Goal: Task Accomplishment & Management: Complete application form

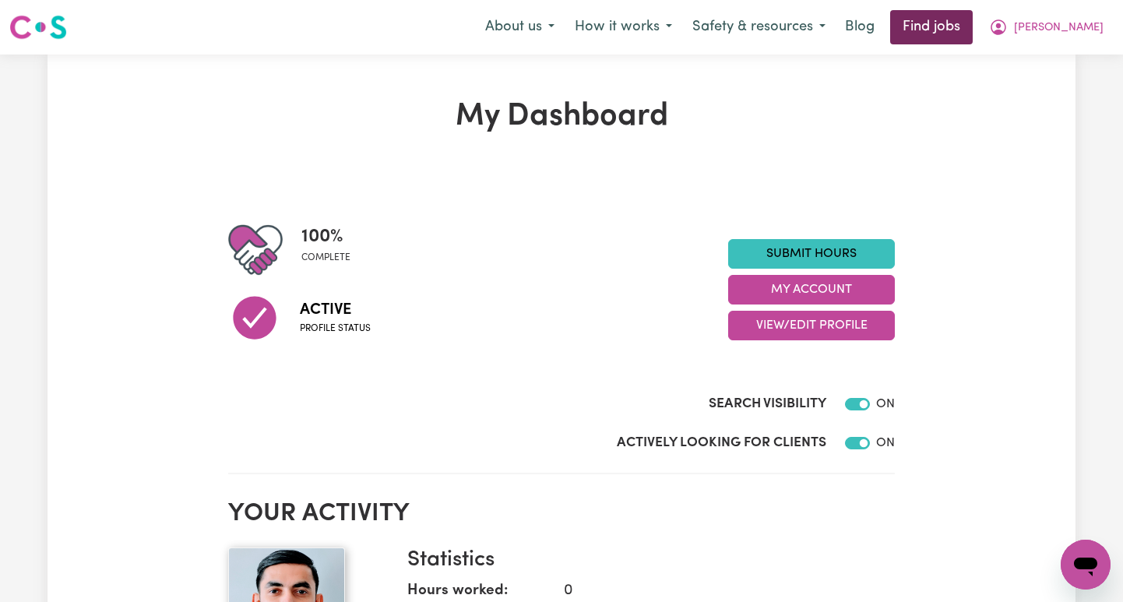
click at [972, 23] on link "Find jobs" at bounding box center [931, 27] width 83 height 34
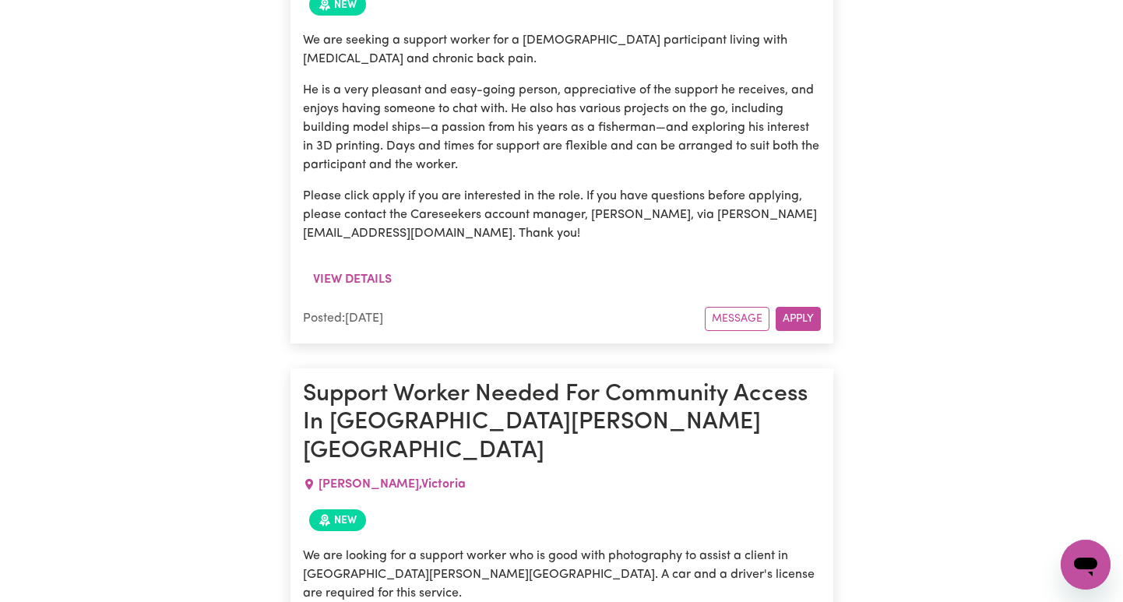
scroll to position [3933, 0]
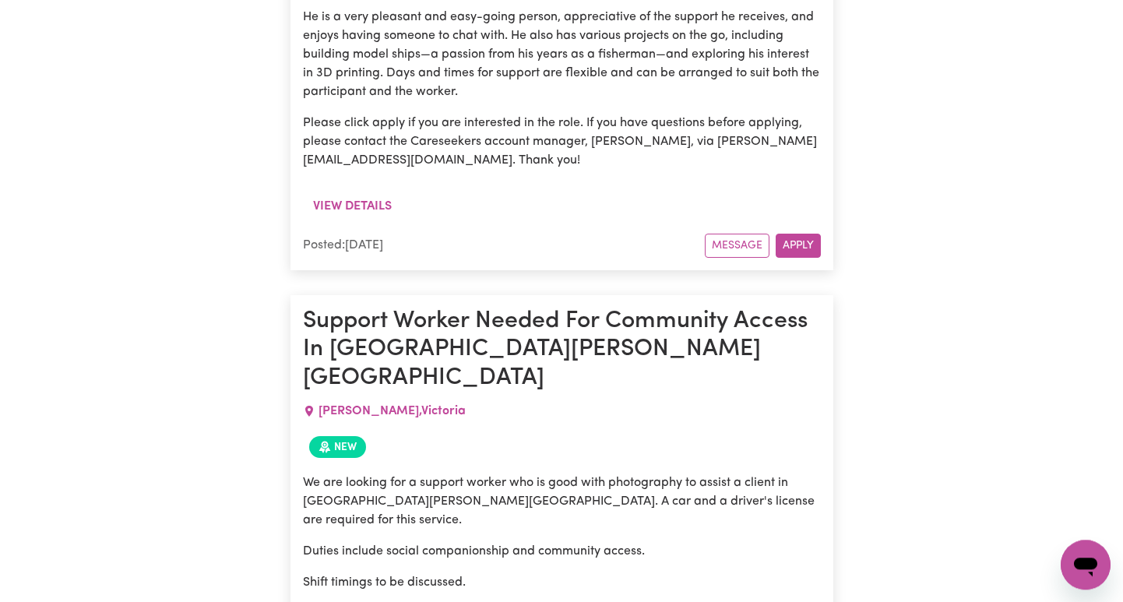
click at [308, 405] on icon at bounding box center [309, 411] width 12 height 12
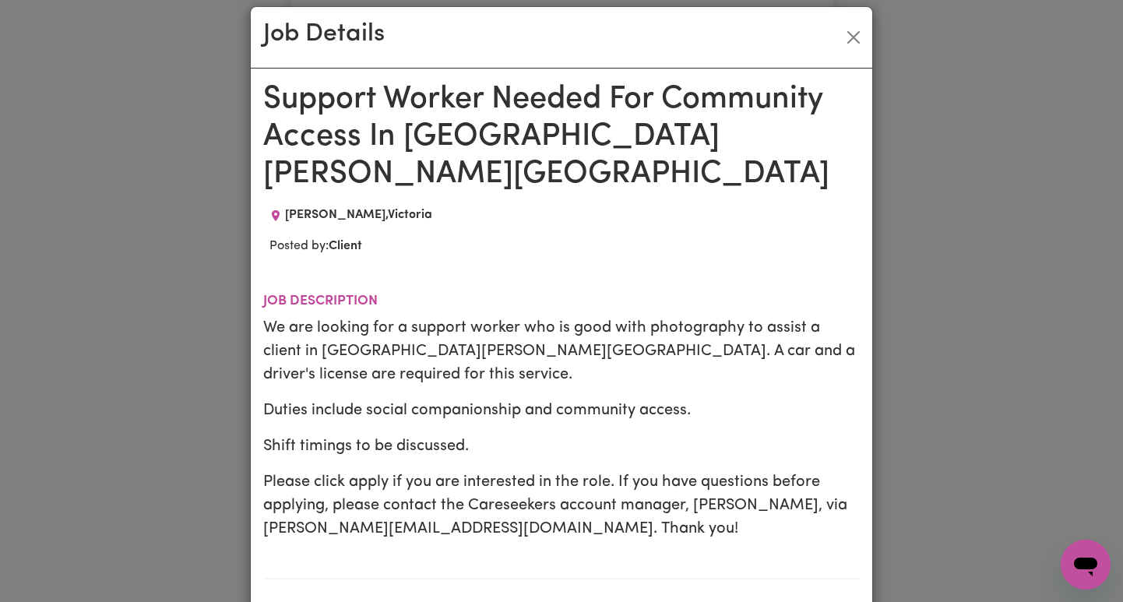
scroll to position [0, 0]
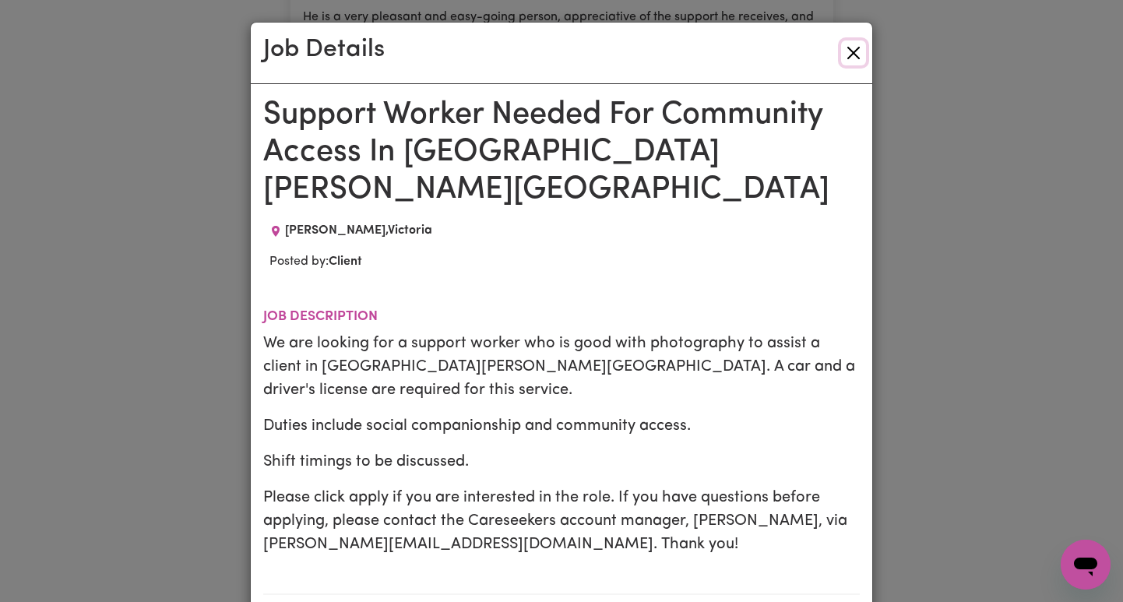
click at [855, 53] on button "Close" at bounding box center [853, 52] width 25 height 25
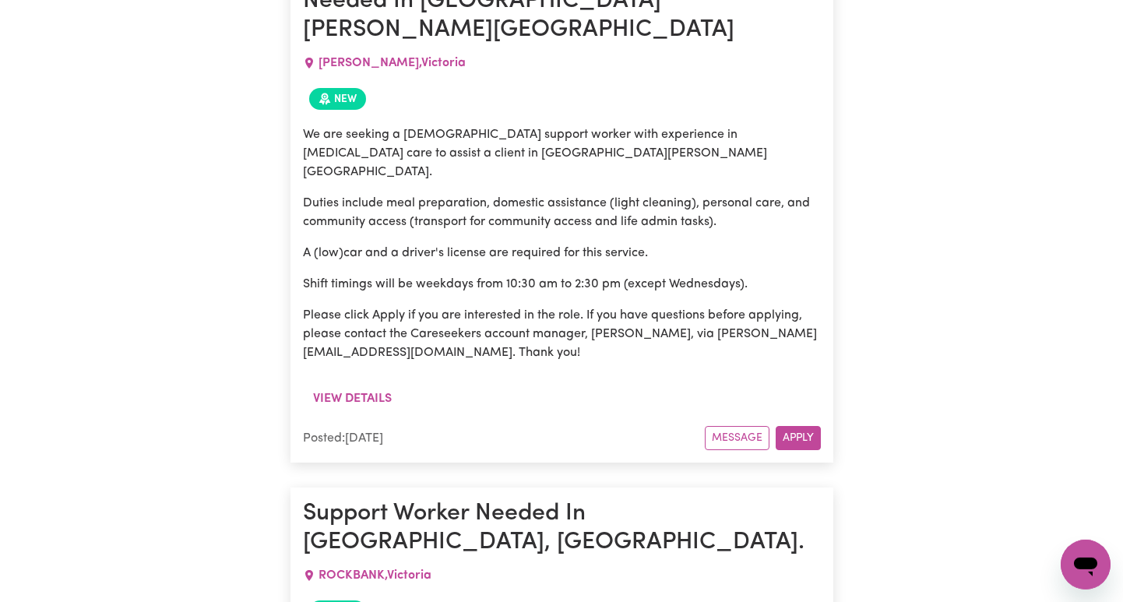
scroll to position [5277, 0]
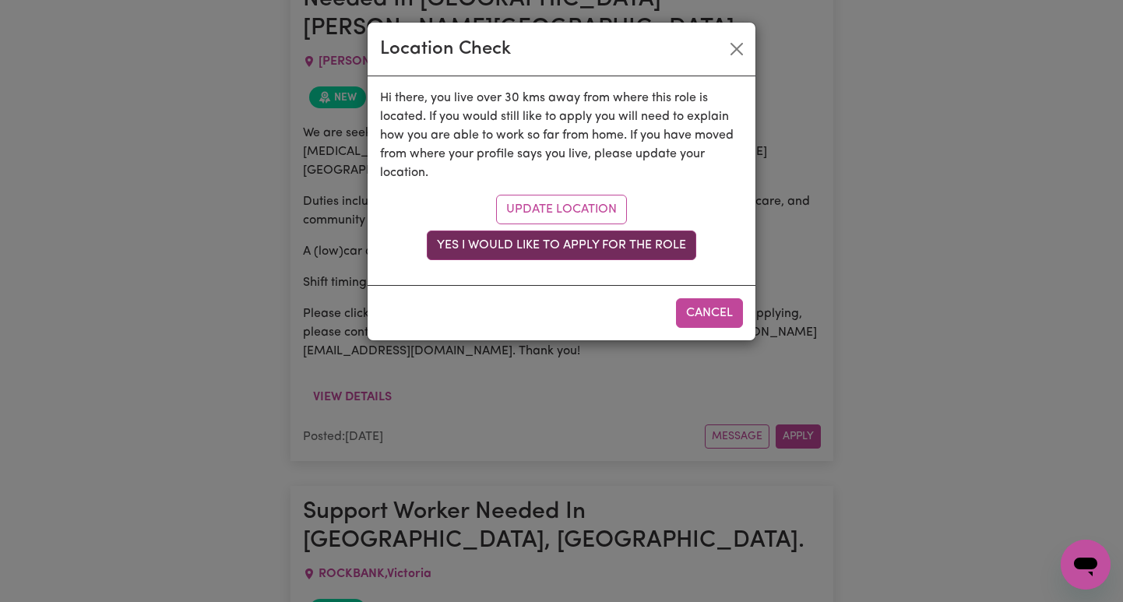
click at [602, 241] on button "Yes I would like to apply for the role" at bounding box center [561, 245] width 269 height 30
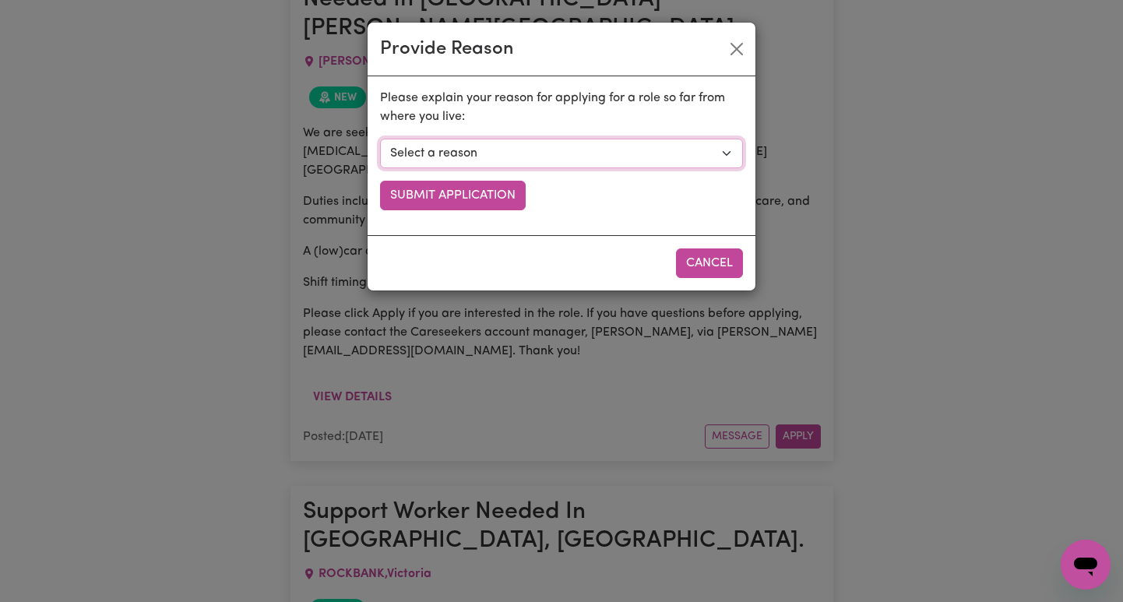
click at [380, 139] on select "Select a reason I currently travel to this area for work or other personal reas…" at bounding box center [561, 154] width 363 height 30
select select "I am open to longer shifts that make the travel worthwhile"
click option "I am willing to travel over 30kms for long shifts" at bounding box center [0, 0] width 0 height 0
click at [479, 200] on button "Submit Application" at bounding box center [453, 196] width 146 height 30
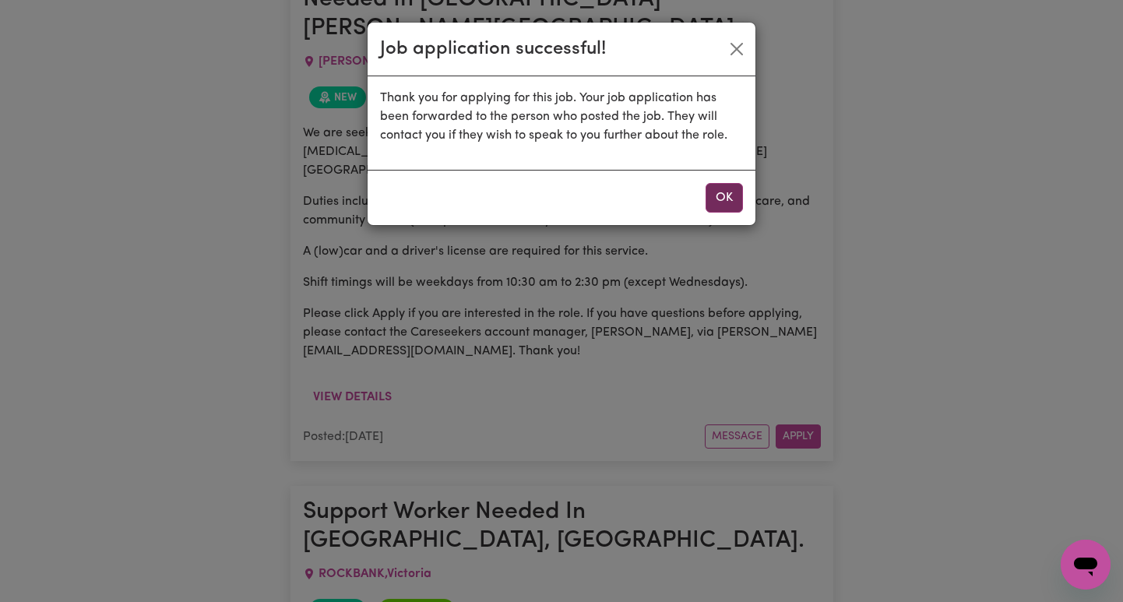
click at [735, 198] on button "OK" at bounding box center [723, 198] width 37 height 30
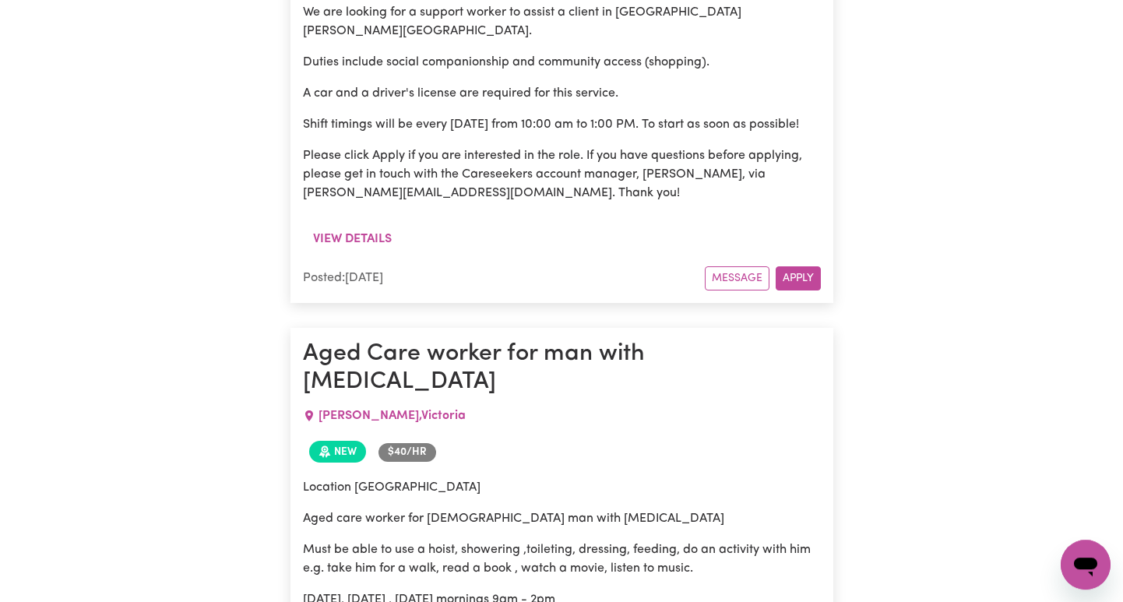
scroll to position [7971, 0]
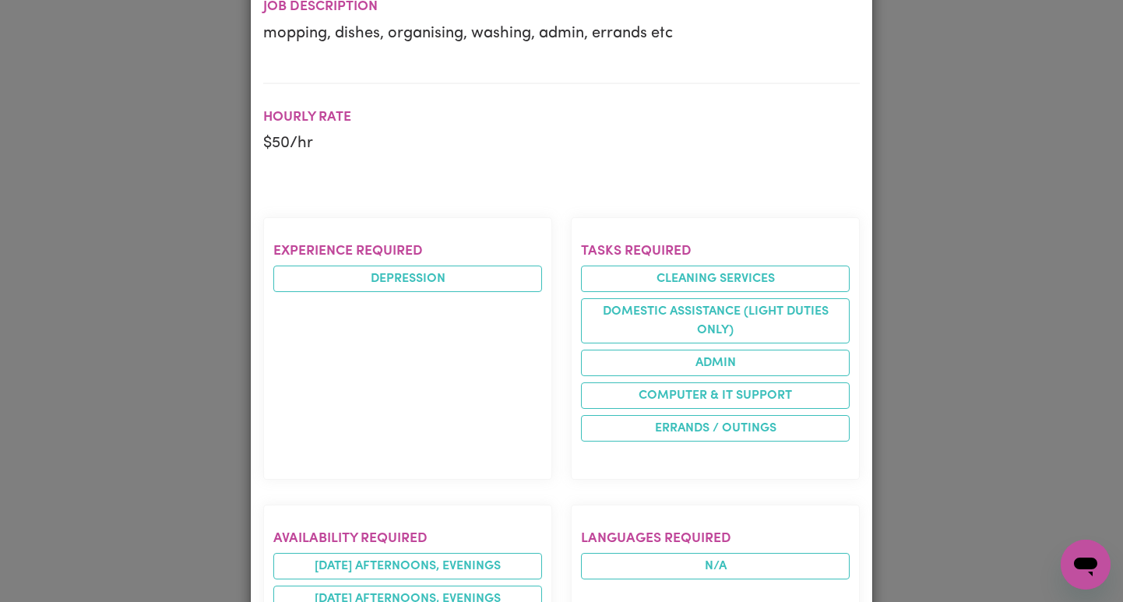
scroll to position [0, 0]
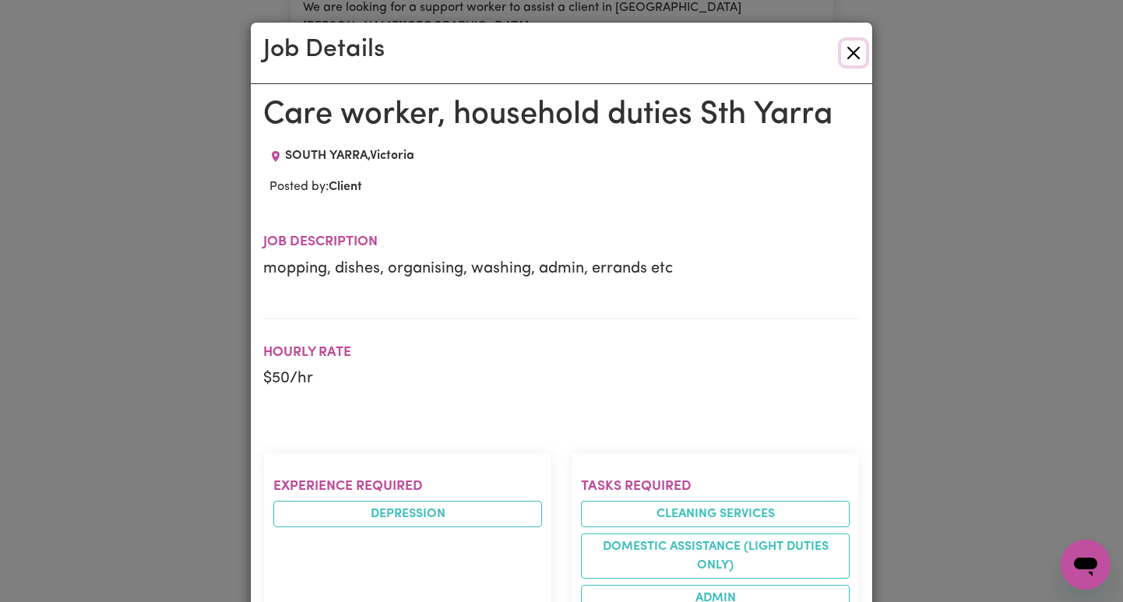
click at [854, 47] on button "Close" at bounding box center [853, 52] width 25 height 25
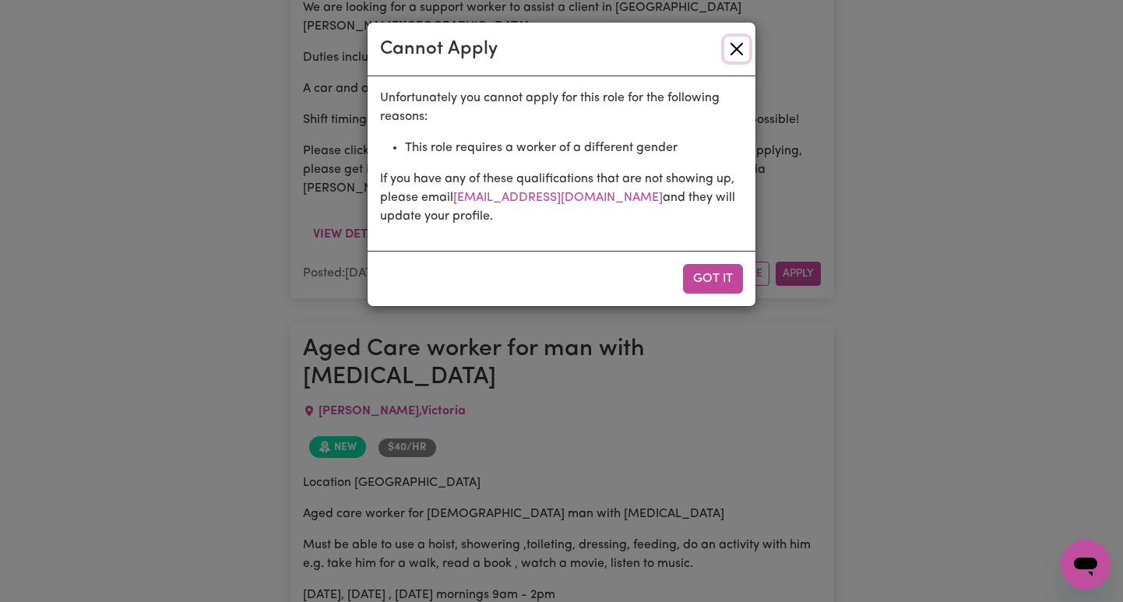
click at [739, 51] on button "Close" at bounding box center [736, 49] width 25 height 25
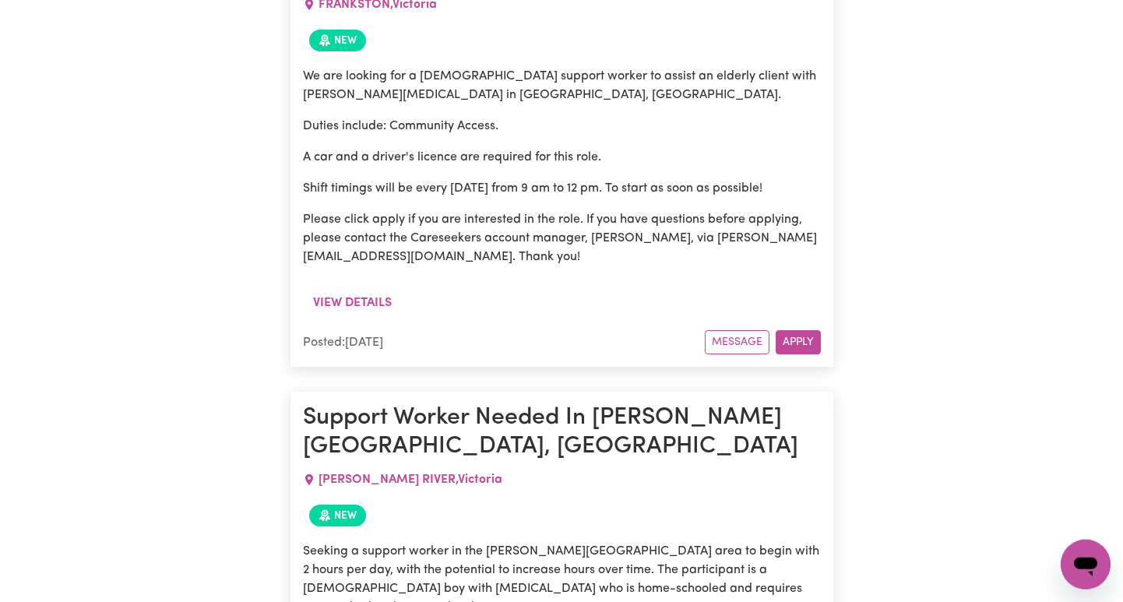
scroll to position [9631, 0]
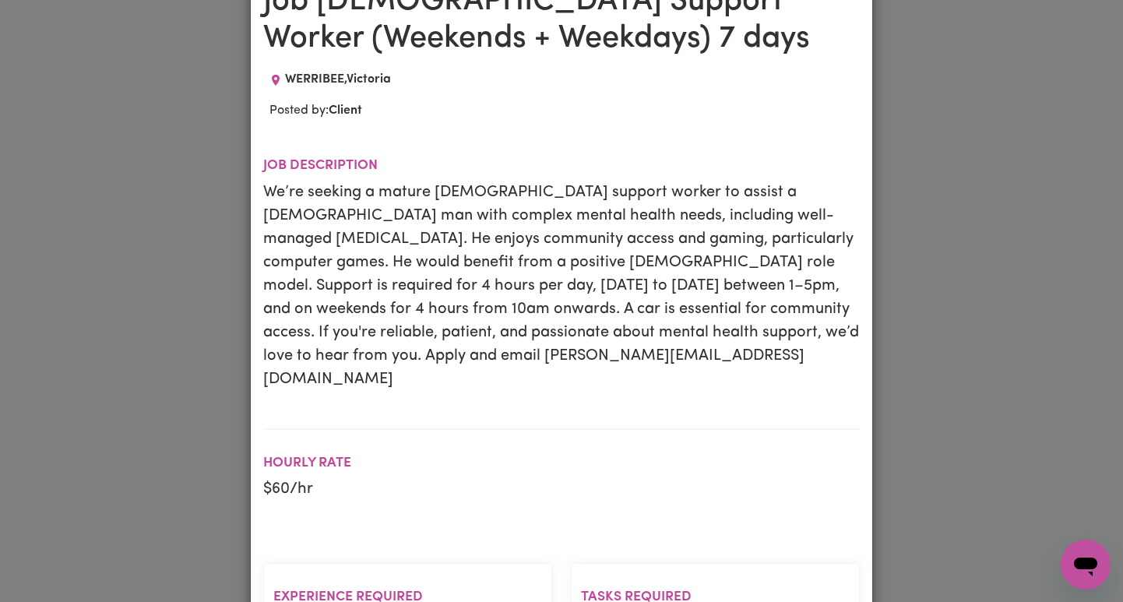
scroll to position [0, 0]
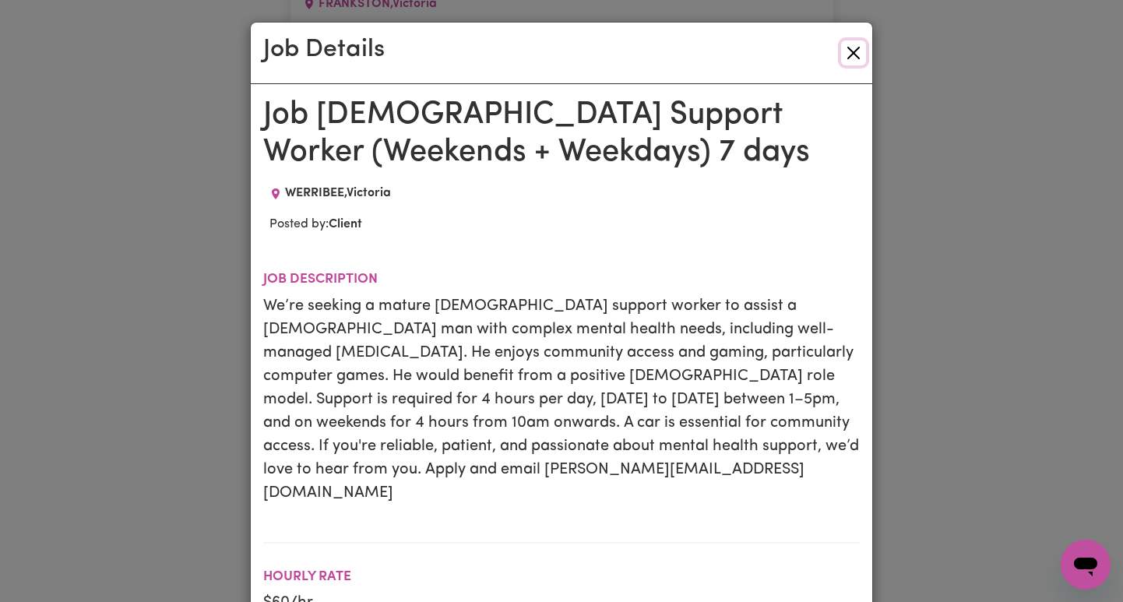
click at [859, 54] on button "Close" at bounding box center [853, 52] width 25 height 25
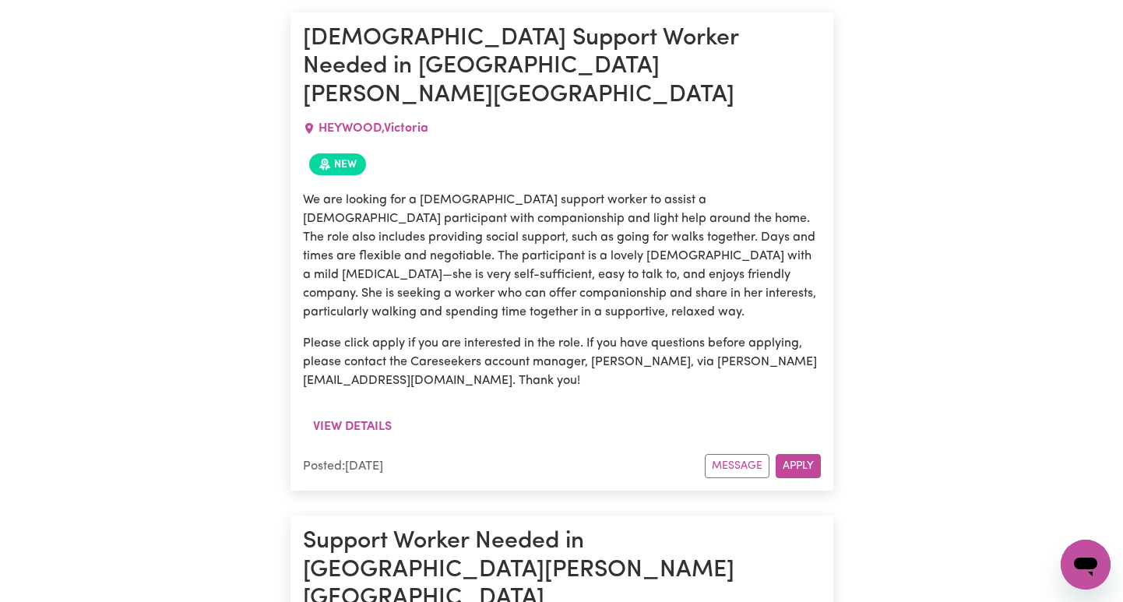
scroll to position [3015, 0]
